Goal: Information Seeking & Learning: Learn about a topic

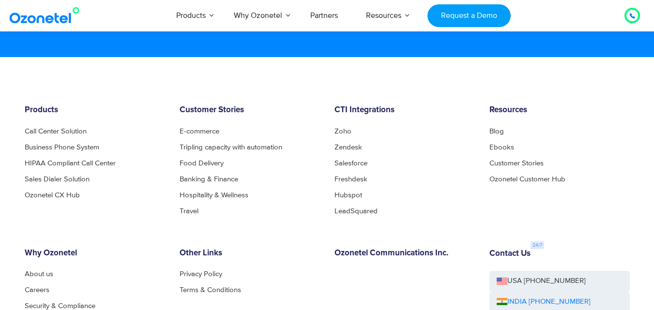
scroll to position [5280, 0]
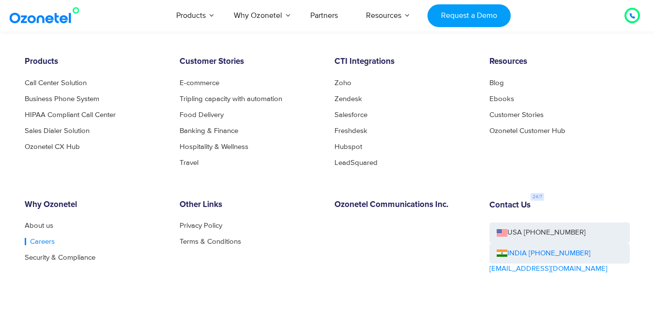
click at [34, 242] on link "Careers" at bounding box center [40, 241] width 30 height 7
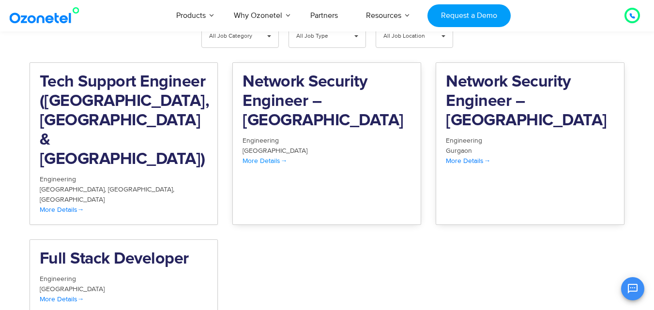
scroll to position [857, 0]
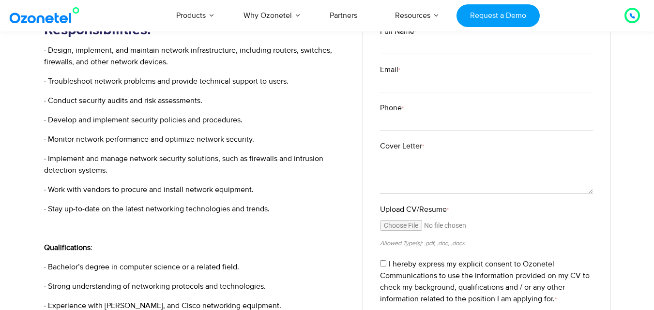
scroll to position [145, 0]
